Goal: Task Accomplishment & Management: Manage account settings

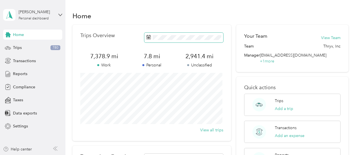
click at [148, 36] on icon at bounding box center [149, 36] width 4 height 0
click at [16, 49] on span "Trips" at bounding box center [17, 48] width 9 height 6
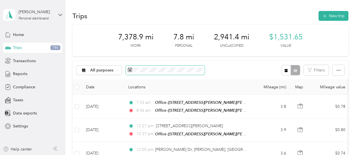
click at [130, 69] on icon at bounding box center [130, 70] width 5 height 5
click at [17, 62] on span "Transactions" at bounding box center [24, 61] width 23 height 6
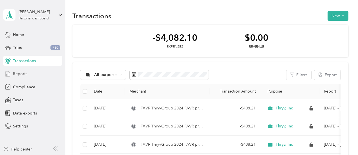
click at [21, 75] on span "Reports" at bounding box center [20, 74] width 14 height 6
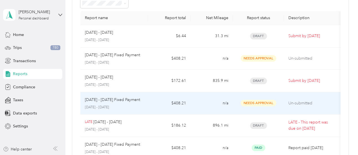
scroll to position [34, 0]
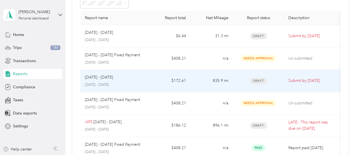
click at [149, 83] on td "$172.61" at bounding box center [169, 81] width 42 height 23
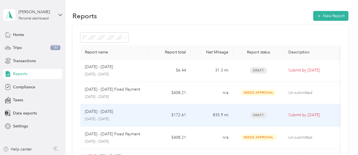
click at [109, 118] on p "[DATE] - [DATE]" at bounding box center [114, 119] width 59 height 5
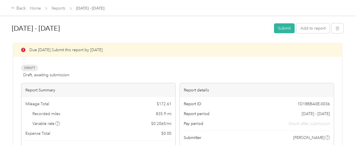
scroll to position [0, 0]
click at [323, 29] on button "Add to report" at bounding box center [313, 28] width 33 height 10
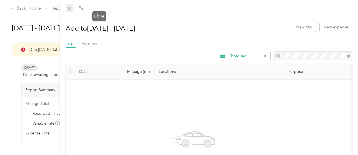
click at [72, 8] on icon at bounding box center [69, 8] width 5 height 5
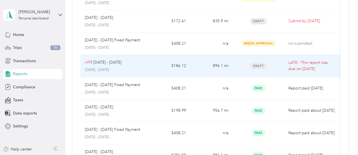
scroll to position [95, 0]
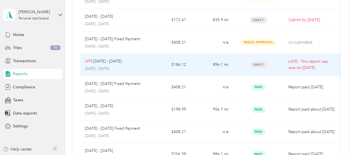
click at [142, 69] on p "[DATE] - [DATE]" at bounding box center [114, 69] width 59 height 5
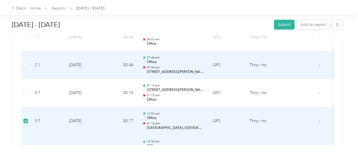
scroll to position [3193, 0]
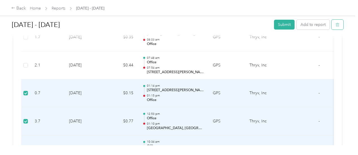
click at [336, 22] on span "button" at bounding box center [338, 24] width 4 height 5
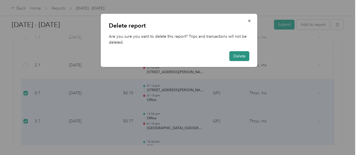
click at [237, 60] on button "Delete" at bounding box center [240, 56] width 20 height 10
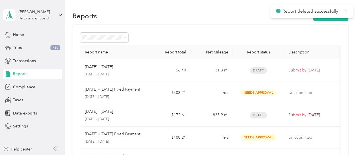
click at [346, 12] on icon at bounding box center [346, 10] width 5 height 5
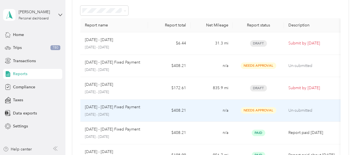
scroll to position [27, 0]
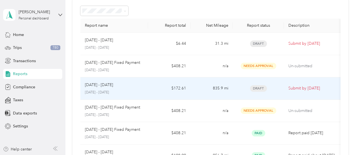
click at [143, 86] on div "[DATE] - [DATE]" at bounding box center [114, 85] width 59 height 6
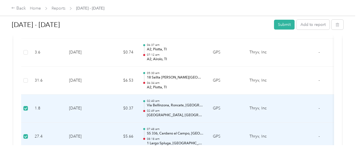
scroll to position [3005, 0]
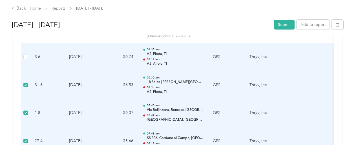
click at [24, 50] on td at bounding box center [25, 57] width 9 height 28
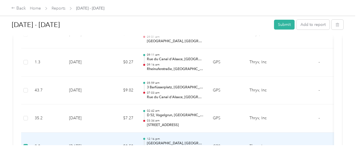
scroll to position [2829, 0]
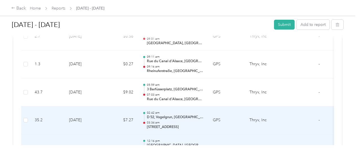
click at [28, 107] on td at bounding box center [25, 121] width 9 height 28
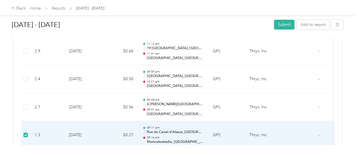
scroll to position [2749, 0]
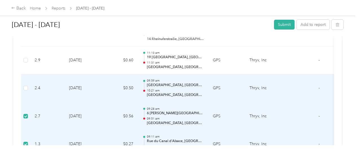
click at [28, 79] on td at bounding box center [25, 88] width 9 height 28
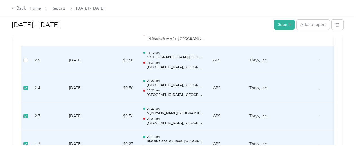
click at [28, 50] on td at bounding box center [25, 61] width 9 height 28
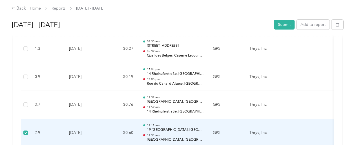
scroll to position [2676, 0]
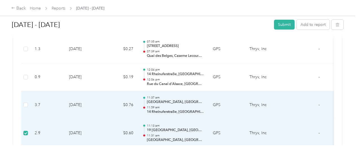
click at [24, 100] on td at bounding box center [25, 105] width 9 height 28
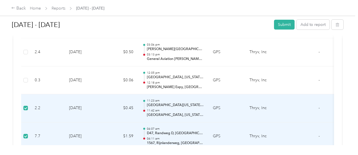
scroll to position [2277, 0]
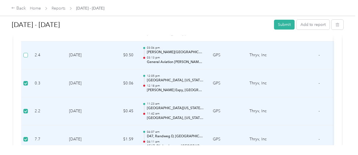
click at [25, 52] on label at bounding box center [25, 55] width 5 height 6
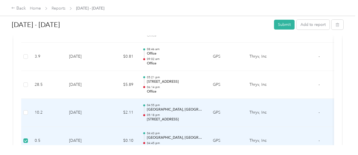
scroll to position [2164, 0]
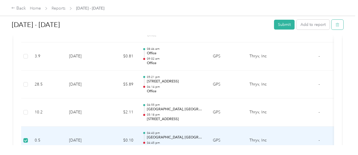
click at [337, 25] on icon "button" at bounding box center [338, 25] width 4 height 4
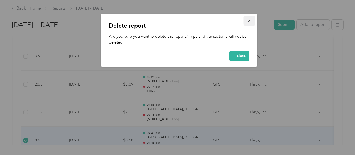
click at [251, 21] on icon "button" at bounding box center [250, 21] width 4 height 4
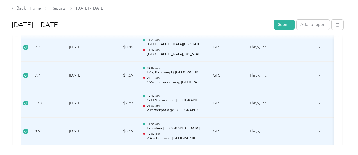
scroll to position [2226, 0]
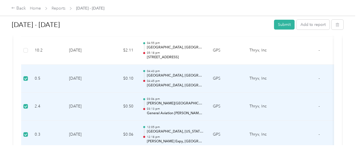
drag, startPoint x: 44, startPoint y: 74, endPoint x: 199, endPoint y: 64, distance: 155.1
click at [199, 69] on p "04:43 pm" at bounding box center [175, 71] width 57 height 4
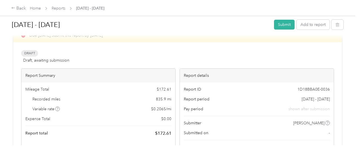
scroll to position [0, 0]
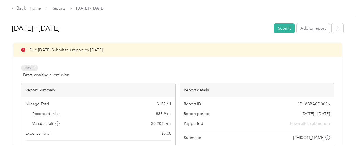
click at [338, 29] on button "button" at bounding box center [338, 28] width 12 height 10
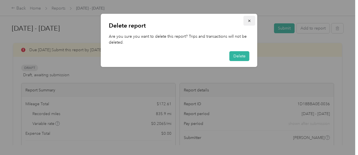
click at [250, 22] on icon "button" at bounding box center [250, 21] width 4 height 4
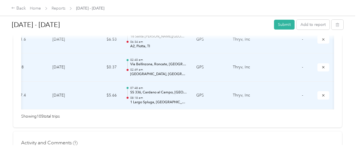
scroll to position [0, 129]
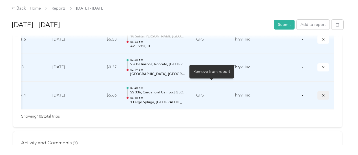
click at [318, 91] on button "submit" at bounding box center [324, 95] width 12 height 8
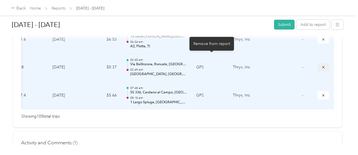
click at [322, 65] on icon "submit" at bounding box center [324, 67] width 4 height 4
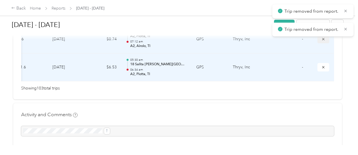
scroll to position [2995, 0]
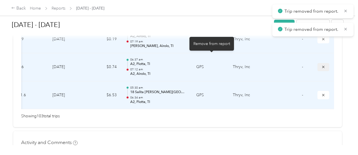
click at [322, 66] on icon "submit" at bounding box center [323, 67] width 2 height 2
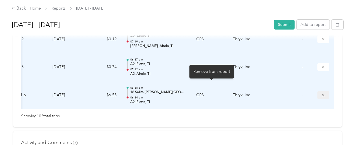
click at [322, 93] on icon "submit" at bounding box center [324, 95] width 4 height 4
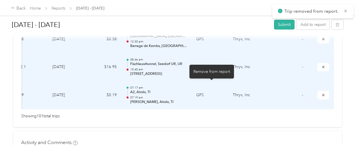
click at [322, 93] on icon "submit" at bounding box center [324, 95] width 4 height 4
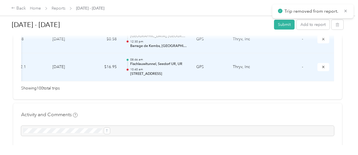
scroll to position [2911, 0]
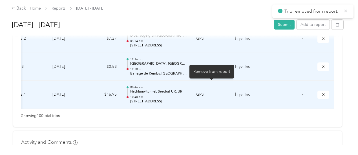
click at [322, 93] on icon "submit" at bounding box center [324, 95] width 4 height 4
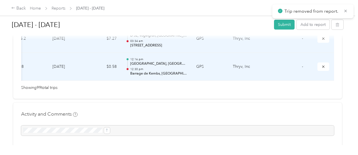
scroll to position [2883, 0]
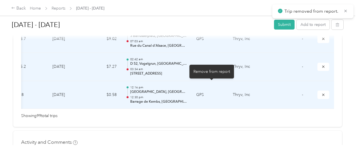
click at [322, 93] on icon "submit" at bounding box center [324, 95] width 4 height 4
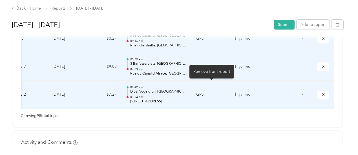
click at [322, 93] on icon "submit" at bounding box center [324, 95] width 4 height 4
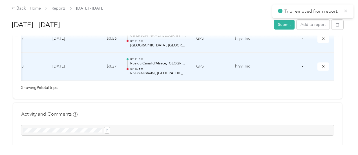
scroll to position [2799, 0]
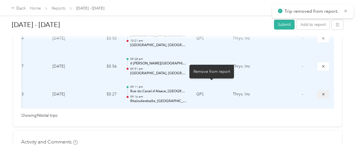
click at [322, 93] on icon "submit" at bounding box center [324, 95] width 4 height 4
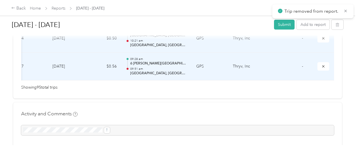
scroll to position [2771, 0]
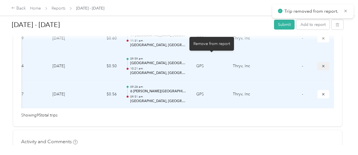
click at [322, 64] on icon "submit" at bounding box center [324, 66] width 4 height 4
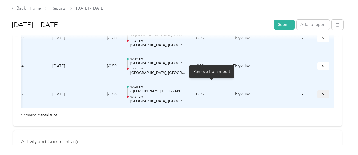
click at [322, 93] on icon "submit" at bounding box center [324, 95] width 4 height 4
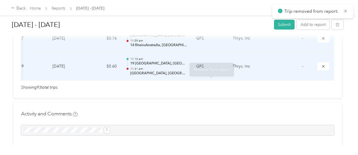
scroll to position [2715, 0]
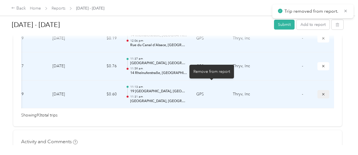
click at [322, 93] on icon "submit" at bounding box center [324, 95] width 4 height 4
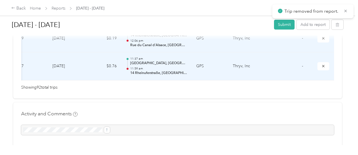
scroll to position [2687, 0]
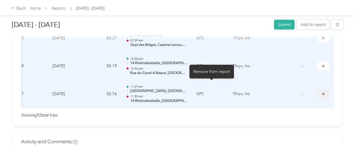
click at [318, 90] on button "submit" at bounding box center [324, 94] width 12 height 8
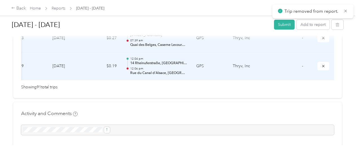
scroll to position [2659, 0]
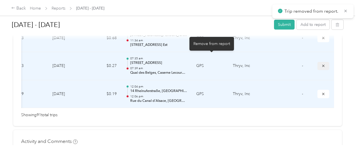
click at [322, 64] on icon "submit" at bounding box center [324, 66] width 4 height 4
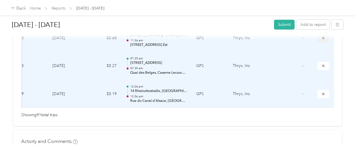
scroll to position [2631, 0]
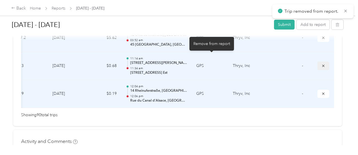
click at [322, 64] on icon "submit" at bounding box center [324, 66] width 4 height 4
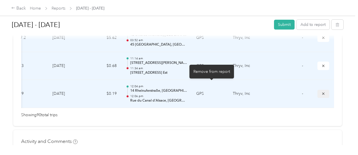
scroll to position [2603, 0]
click at [322, 92] on icon "submit" at bounding box center [324, 94] width 4 height 4
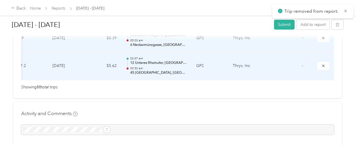
scroll to position [2576, 0]
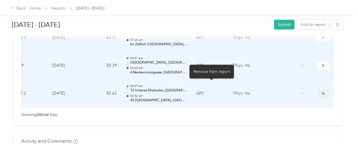
click at [318, 90] on button "submit" at bounding box center [324, 94] width 12 height 8
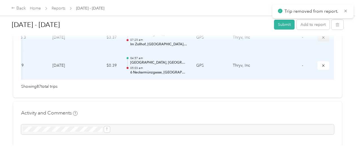
scroll to position [2547, 0]
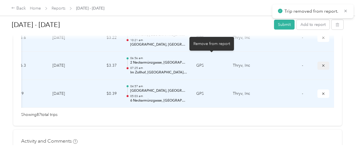
click at [318, 62] on button "submit" at bounding box center [324, 66] width 12 height 8
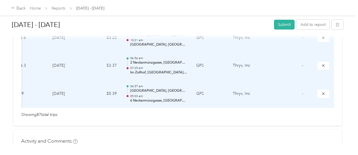
scroll to position [2519, 0]
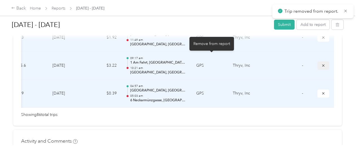
click at [322, 64] on icon "submit" at bounding box center [324, 66] width 4 height 4
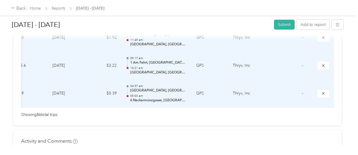
scroll to position [2492, 0]
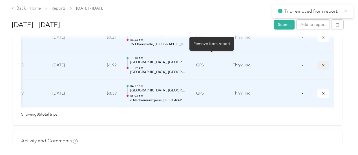
click at [318, 61] on button "submit" at bounding box center [324, 65] width 12 height 8
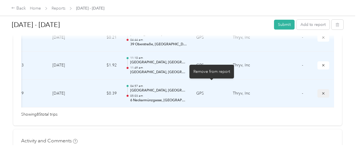
click at [322, 92] on icon "submit" at bounding box center [323, 93] width 2 height 2
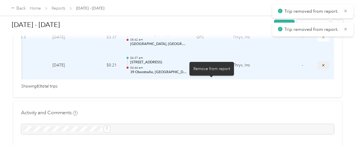
scroll to position [2436, 0]
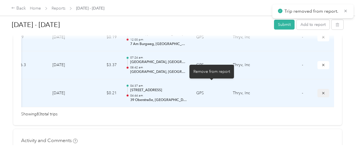
click at [322, 92] on icon "submit" at bounding box center [323, 93] width 2 height 2
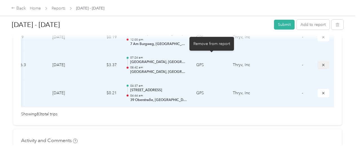
click at [322, 64] on icon "submit" at bounding box center [323, 65] width 2 height 2
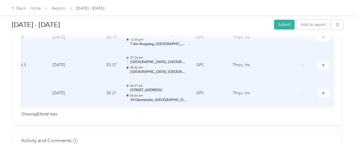
scroll to position [2408, 0]
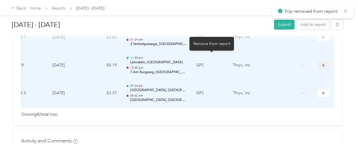
click at [322, 63] on icon "submit" at bounding box center [324, 65] width 4 height 4
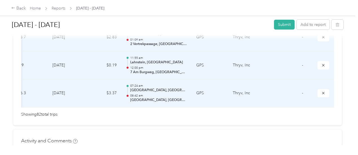
scroll to position [2380, 0]
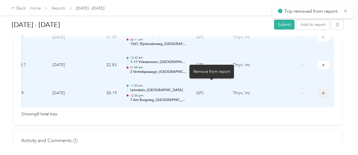
click at [322, 91] on icon "submit" at bounding box center [324, 93] width 4 height 4
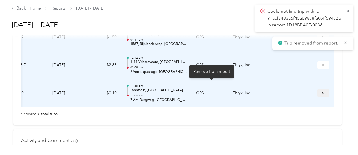
scroll to position [2352, 0]
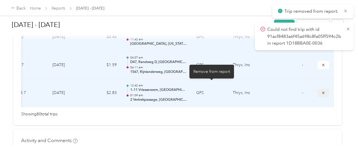
click at [322, 92] on icon "submit" at bounding box center [323, 93] width 2 height 2
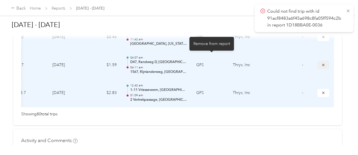
click at [318, 61] on button "submit" at bounding box center [324, 65] width 12 height 8
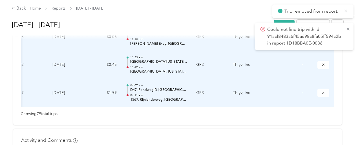
scroll to position [2296, 0]
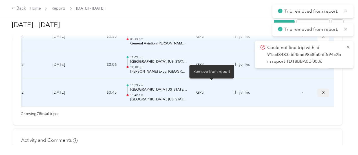
click at [322, 91] on icon "submit" at bounding box center [324, 93] width 4 height 4
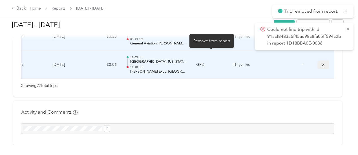
scroll to position [2268, 0]
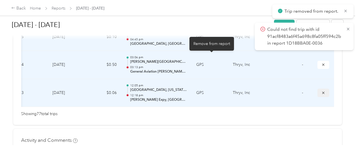
click at [322, 63] on icon "submit" at bounding box center [324, 65] width 4 height 4
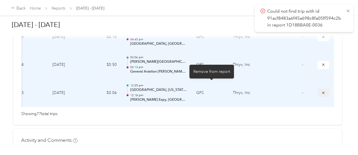
click at [318, 89] on button "submit" at bounding box center [324, 93] width 12 height 8
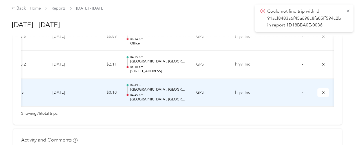
scroll to position [0, 129]
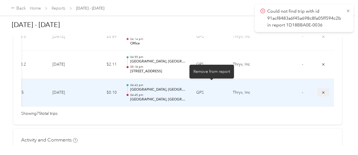
click at [318, 89] on button "submit" at bounding box center [324, 93] width 12 height 8
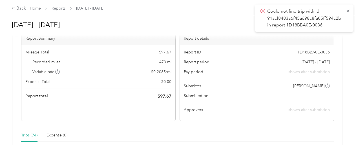
scroll to position [0, 0]
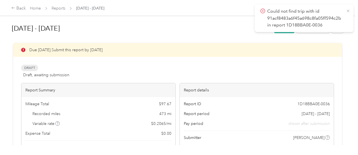
click at [348, 11] on icon at bounding box center [348, 11] width 3 height 3
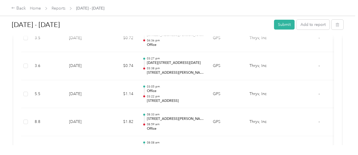
scroll to position [246, 0]
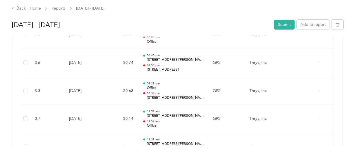
scroll to position [418, 0]
click at [287, 25] on button "Submit" at bounding box center [284, 25] width 21 height 10
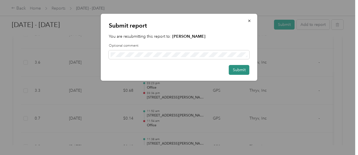
click at [245, 69] on button "Submit" at bounding box center [239, 70] width 21 height 10
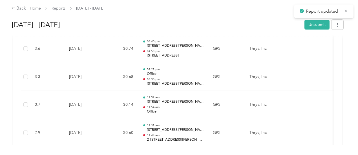
scroll to position [404, 0]
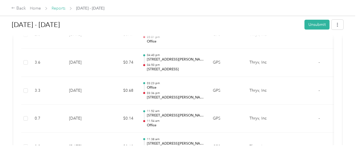
click at [58, 6] on link "Reports" at bounding box center [59, 8] width 14 height 5
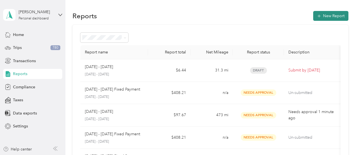
click at [332, 16] on button "New Report" at bounding box center [330, 16] width 35 height 10
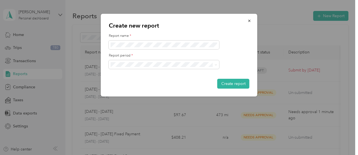
click at [185, 93] on div "[DATE] - [DATE]" at bounding box center [164, 94] width 103 height 6
click at [248, 22] on icon "button" at bounding box center [250, 21] width 4 height 4
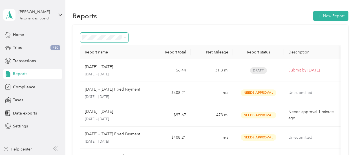
click at [126, 38] on icon at bounding box center [125, 38] width 3 height 3
click at [106, 105] on div "Paid" at bounding box center [104, 107] width 40 height 6
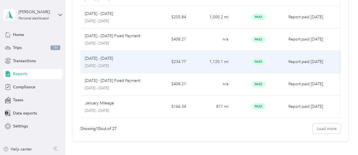
scroll to position [166, 0]
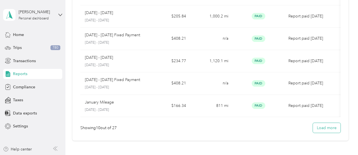
click at [316, 133] on button "Load more" at bounding box center [327, 128] width 28 height 10
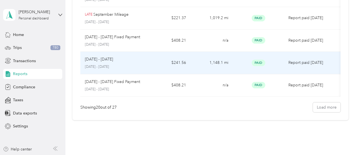
scroll to position [411, 0]
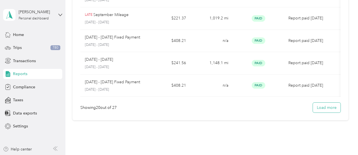
click at [332, 107] on button "Load more" at bounding box center [327, 108] width 28 height 10
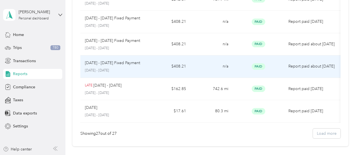
scroll to position [545, 0]
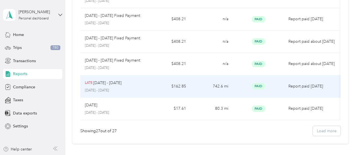
click at [131, 83] on div "LATE [DATE] - [DATE]" at bounding box center [114, 83] width 59 height 6
